Goal: Task Accomplishment & Management: Complete application form

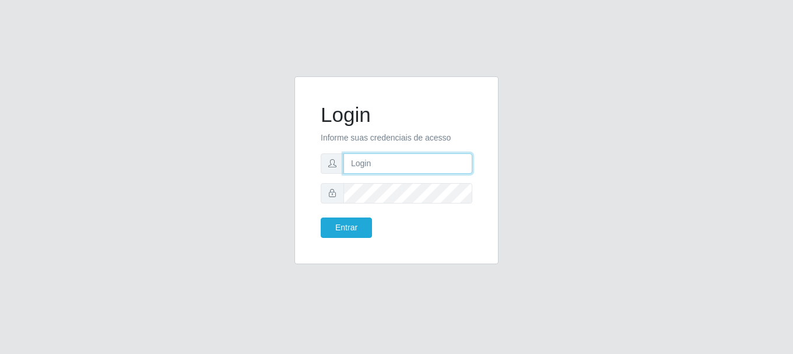
click at [394, 158] on input "text" at bounding box center [408, 163] width 129 height 20
type input "[EMAIL_ADDRESS][DOMAIN_NAME]"
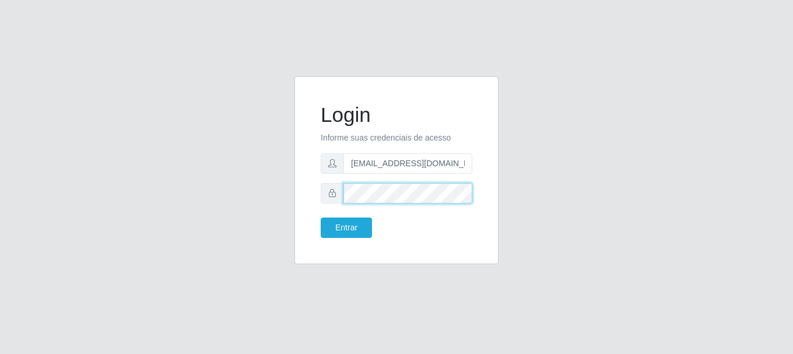
click at [321, 218] on button "Entrar" at bounding box center [346, 228] width 51 height 20
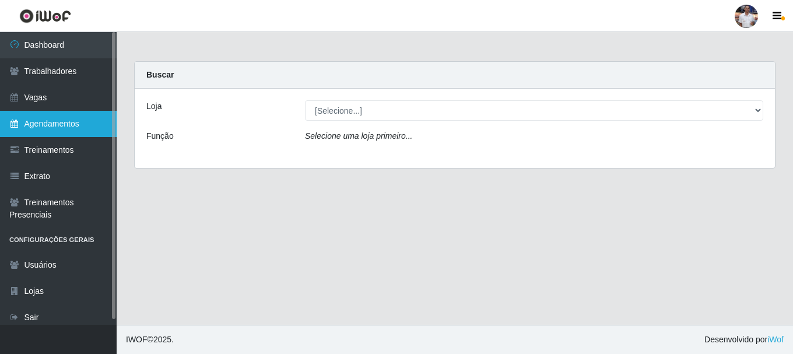
click at [58, 136] on link "Agendamentos" at bounding box center [58, 124] width 117 height 26
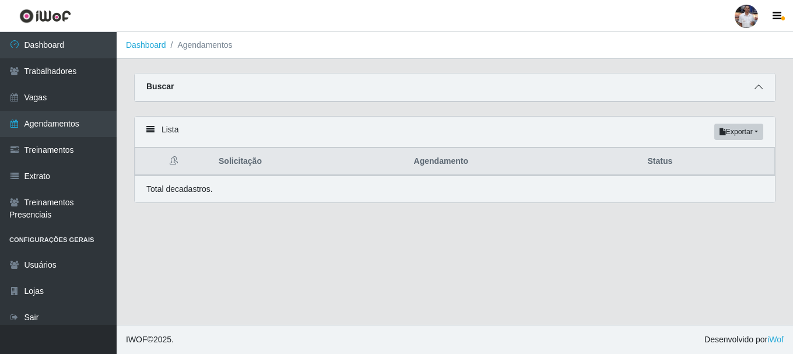
click at [754, 90] on span at bounding box center [759, 86] width 14 height 13
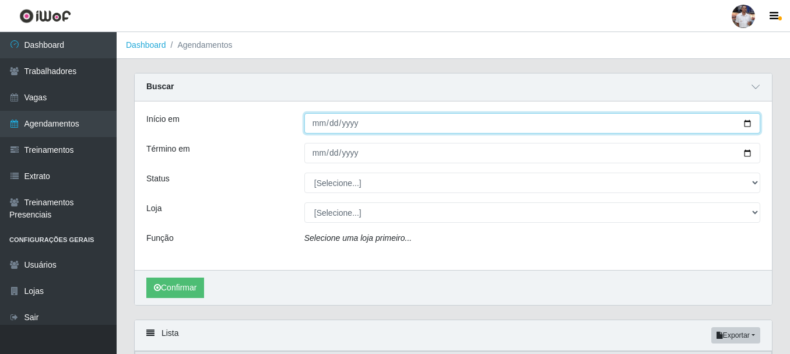
click at [318, 124] on input "Início em" at bounding box center [532, 123] width 456 height 20
click at [316, 125] on input "Início em" at bounding box center [532, 123] width 456 height 20
type input "[DATE]"
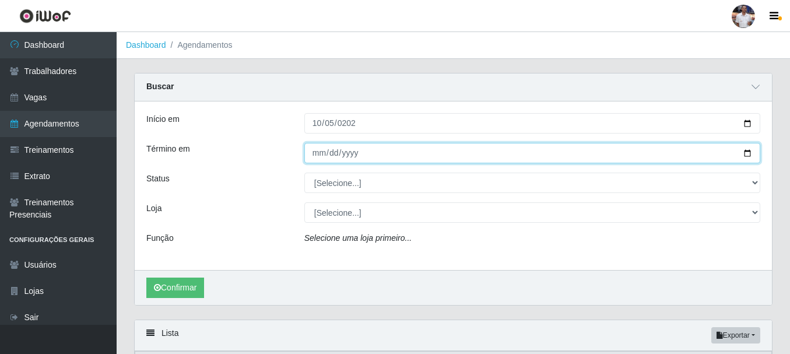
click at [319, 156] on input "Término em" at bounding box center [532, 153] width 456 height 20
type input "[DATE]"
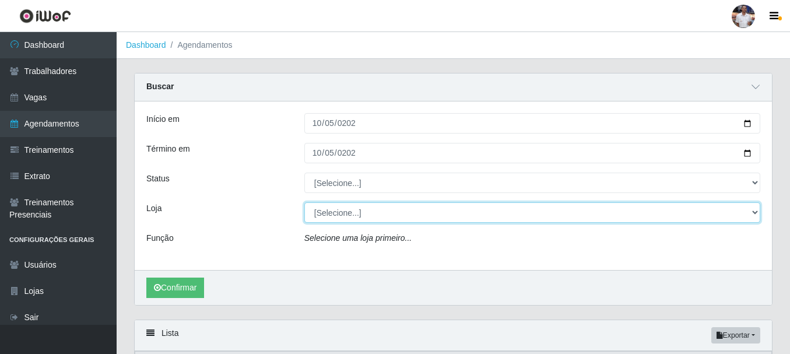
click at [330, 219] on select "[Selecione...] Supermercado [GEOGRAPHIC_DATA]" at bounding box center [532, 212] width 456 height 20
select select "165"
click at [304, 203] on select "[Selecione...] Supermercado [GEOGRAPHIC_DATA]" at bounding box center [532, 212] width 456 height 20
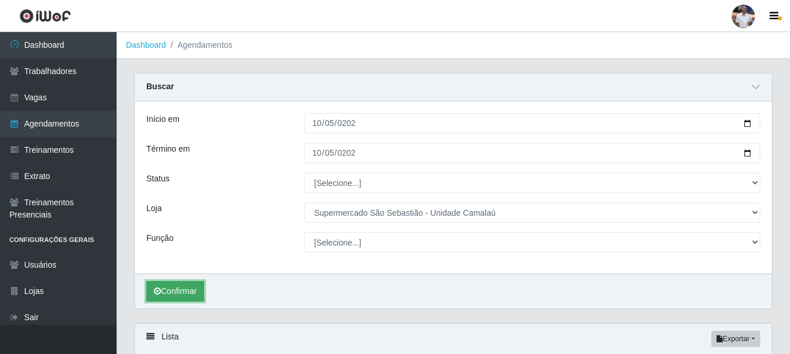
click at [189, 289] on button "Confirmar" at bounding box center [175, 291] width 58 height 20
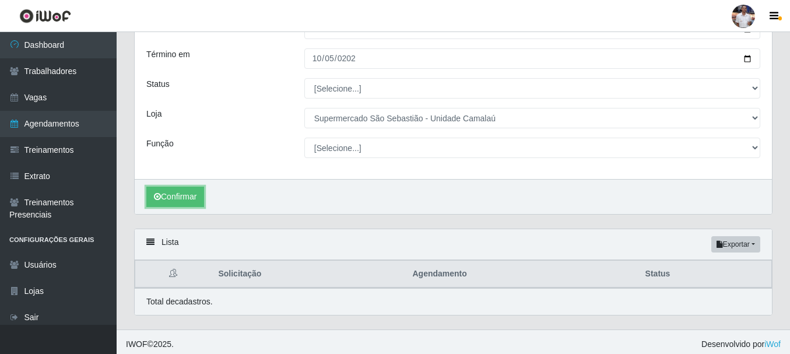
scroll to position [100, 0]
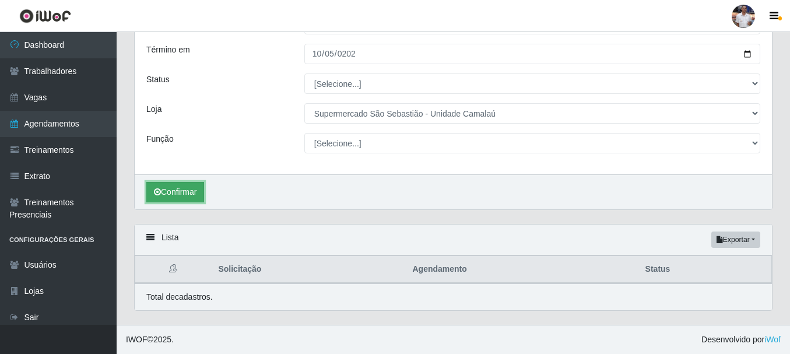
click at [181, 194] on button "Confirmar" at bounding box center [175, 192] width 58 height 20
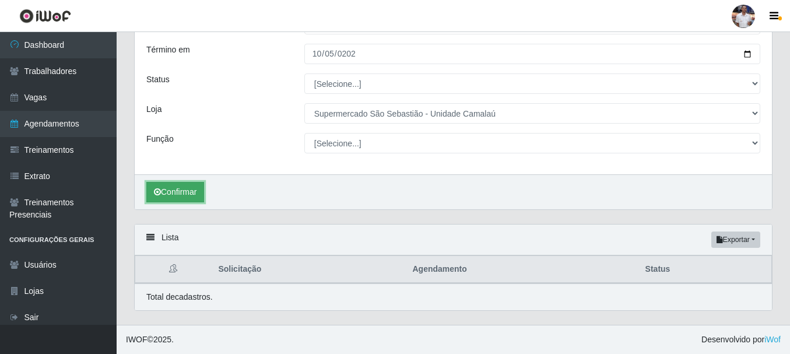
click at [181, 194] on button "Confirmar" at bounding box center [175, 192] width 58 height 20
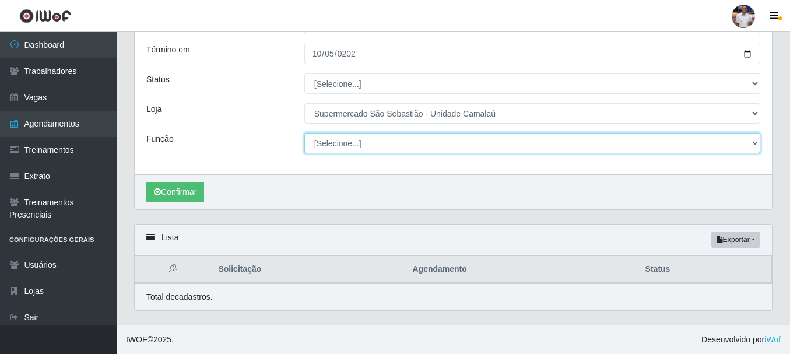
click at [359, 143] on select "[Selecione...] ASG ASG + ASG ++ Auxiliar de entrega + Auxiliar de entrega ++ Au…" at bounding box center [532, 143] width 456 height 20
select select "78"
click at [304, 133] on select "[Selecione...] ASG ASG + ASG ++ Auxiliar de entrega + Auxiliar de entrega ++ Au…" at bounding box center [532, 143] width 456 height 20
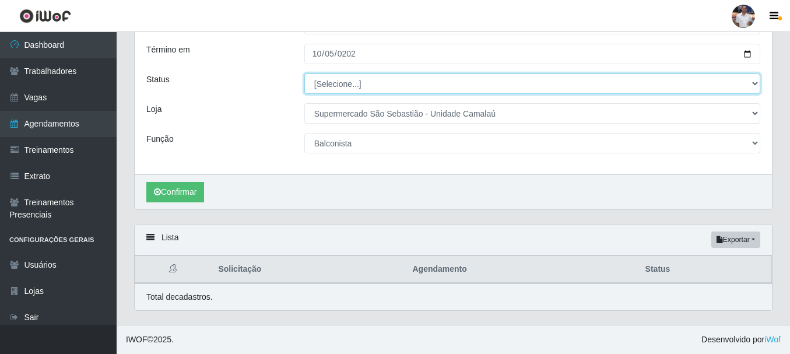
click at [335, 89] on select "[Selecione...] AGENDADO AGUARDANDO LIBERAR EM ANDAMENTO EM REVISÃO FINALIZADO C…" at bounding box center [532, 83] width 456 height 20
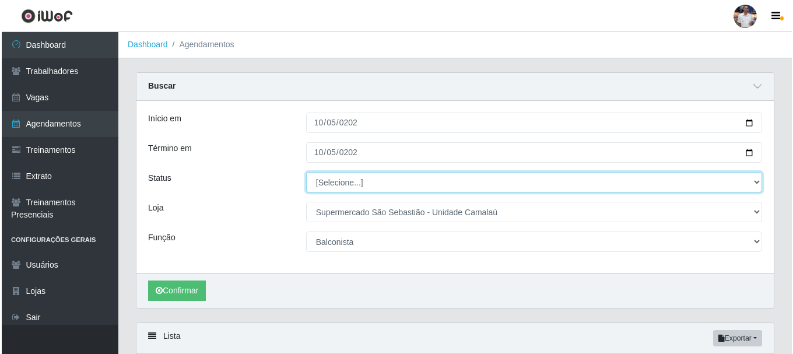
scroll to position [0, 0]
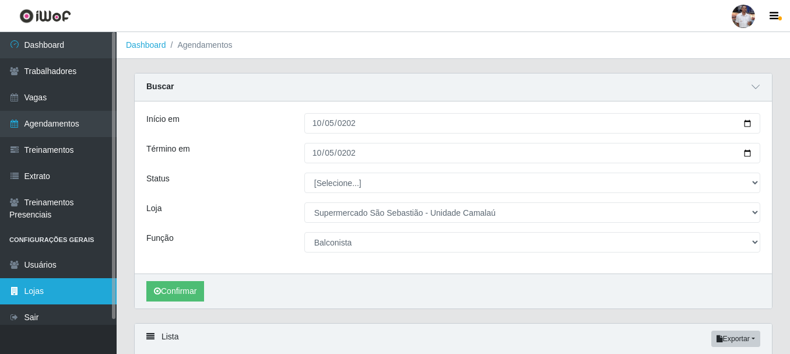
click at [26, 303] on link "Lojas" at bounding box center [58, 291] width 117 height 26
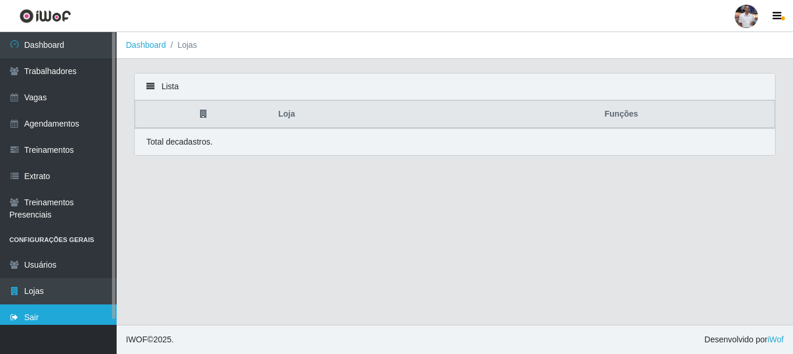
click at [42, 316] on link "Sair" at bounding box center [58, 317] width 117 height 26
